Goal: Transaction & Acquisition: Purchase product/service

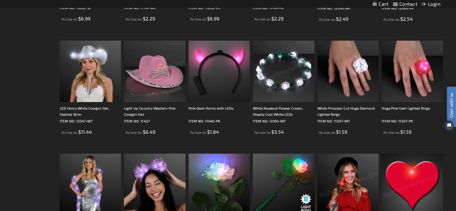
scroll to position [254, 0]
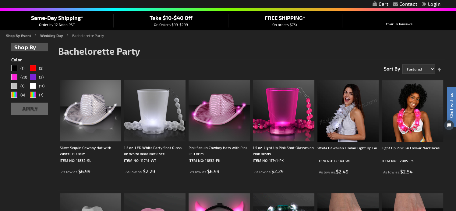
scroll to position [0, 0]
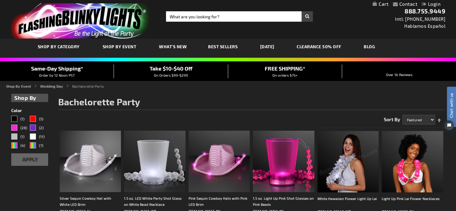
click at [178, 49] on link "What's New" at bounding box center [173, 46] width 37 height 20
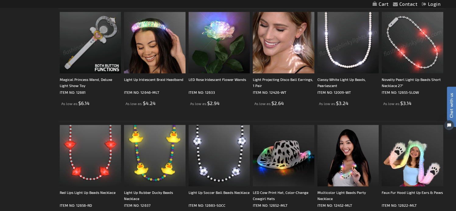
scroll to position [254, 0]
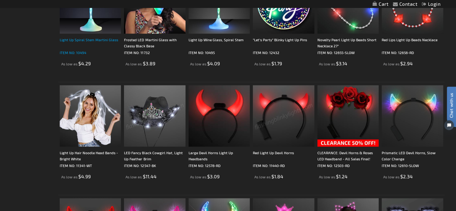
scroll to position [660, 0]
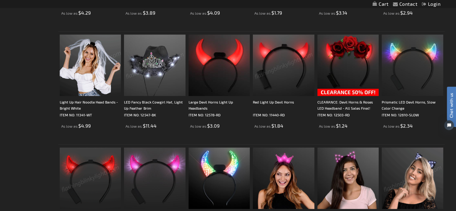
click at [24, 76] on div "Checkout as a new customer Creating an account has many benefits: See order and…" at bounding box center [228, 46] width 434 height 1232
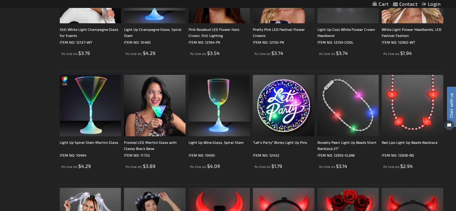
scroll to position [355, 0]
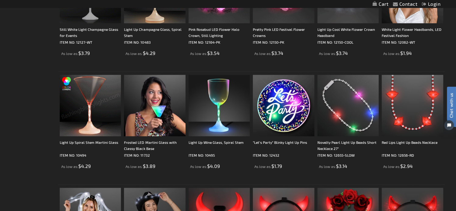
scroll to position [456, 0]
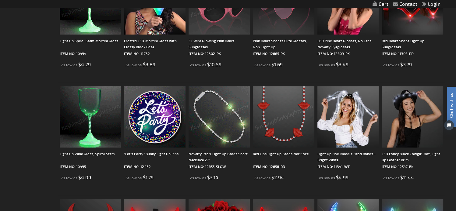
scroll to position [558, 0]
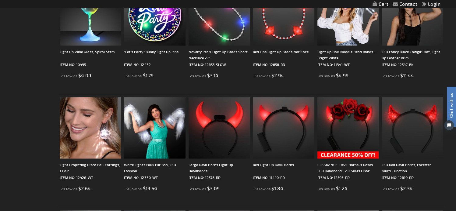
scroll to position [914, 0]
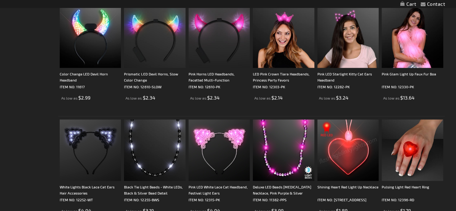
scroll to position [913, 0]
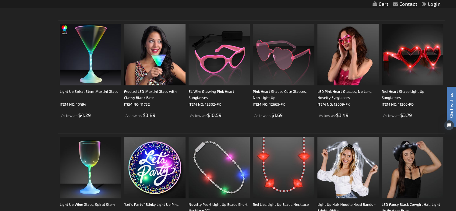
scroll to position [660, 0]
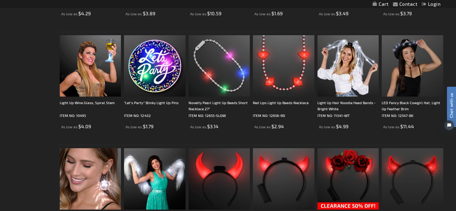
click at [5, 100] on div "Contact Compare Products Login Skip to Content My Cart My Cart Close You have n…" at bounding box center [228, 75] width 456 height 1470
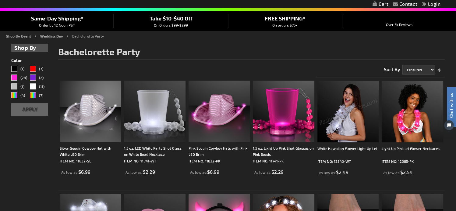
scroll to position [0, 0]
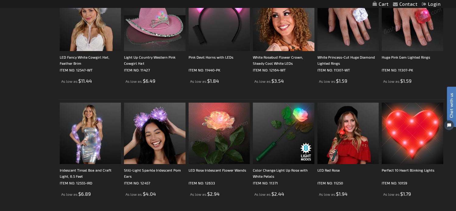
scroll to position [152, 0]
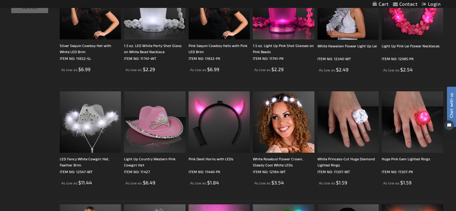
click at [88, 110] on img at bounding box center [90, 121] width 61 height 61
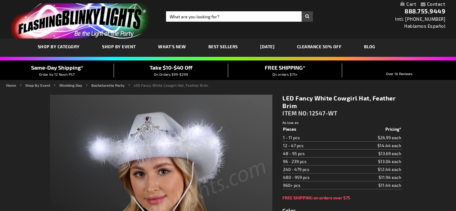
type input "5646"
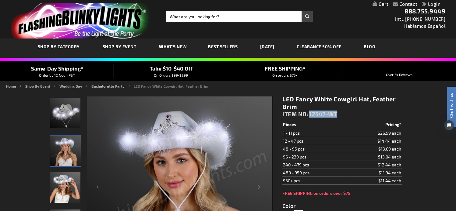
drag, startPoint x: 344, startPoint y: 113, endPoint x: 311, endPoint y: 114, distance: 33.2
click at [311, 114] on div "LED Fancy White Cowgirl Hat, Feather Brim ITEM NO: 12547-WT" at bounding box center [342, 107] width 119 height 25
copy span "12547-WT"
